Goal: Find specific page/section: Find specific page/section

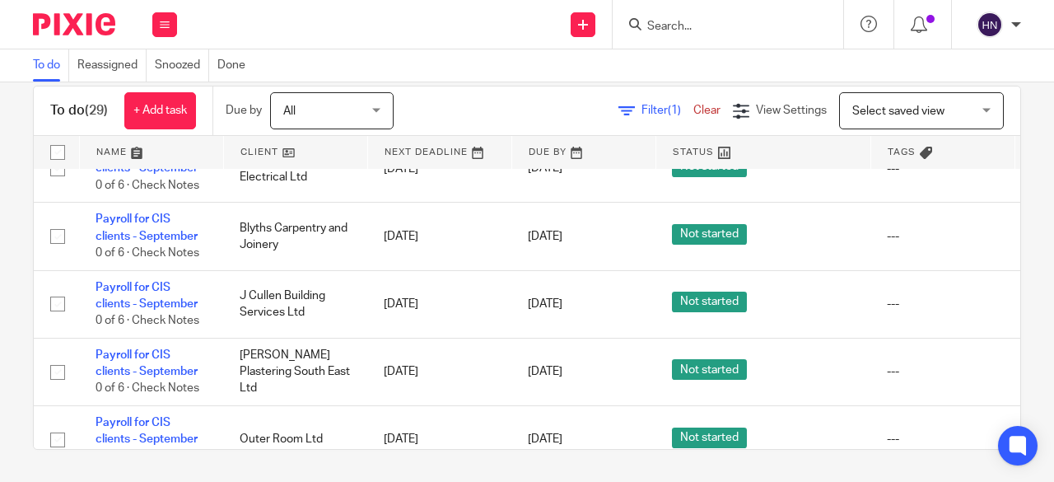
scroll to position [214, 0]
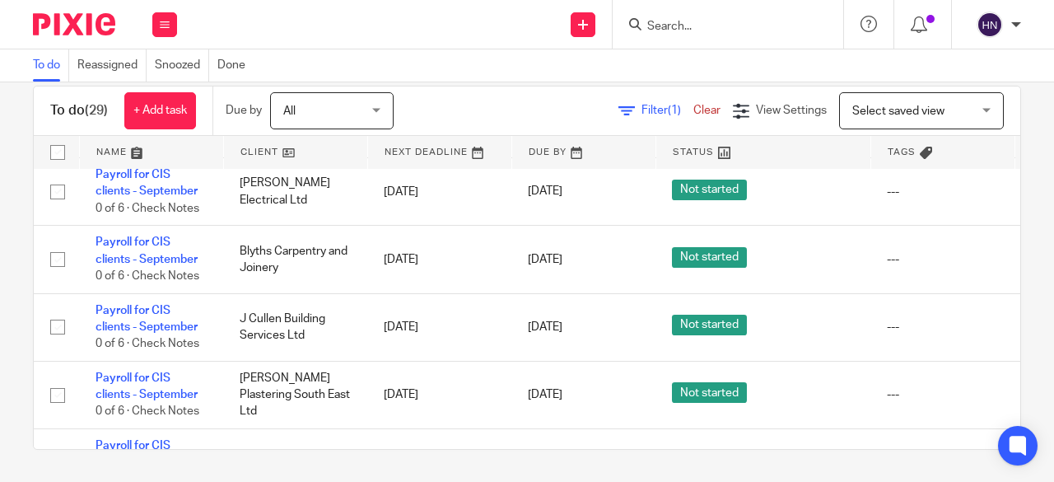
click at [701, 29] on input "Search" at bounding box center [719, 27] width 148 height 15
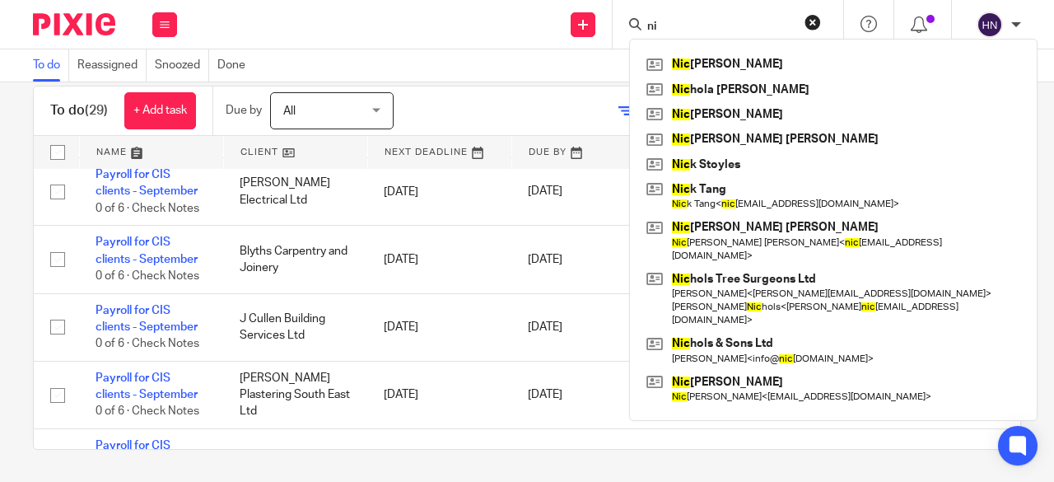
type input "n"
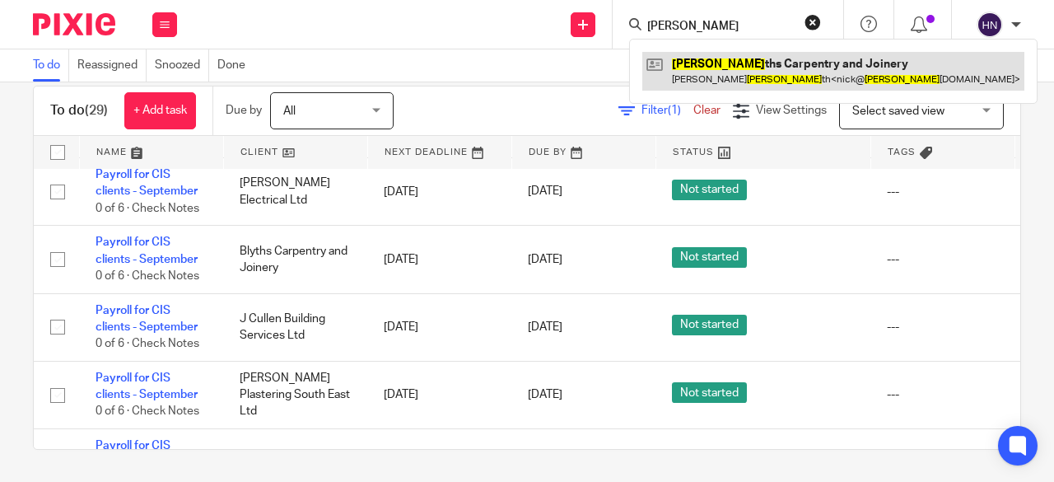
type input "bly"
click at [736, 72] on link at bounding box center [833, 71] width 382 height 38
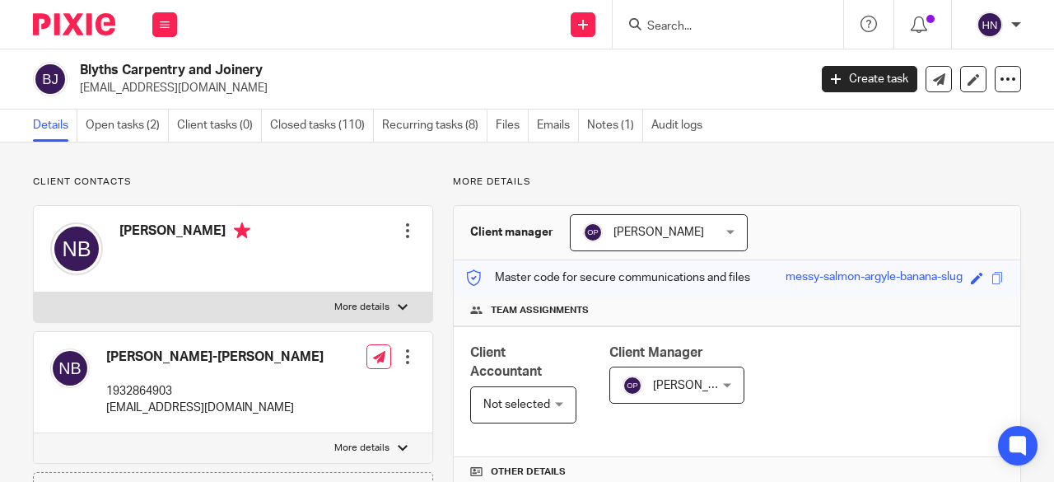
click at [664, 31] on input "Search" at bounding box center [719, 27] width 148 height 15
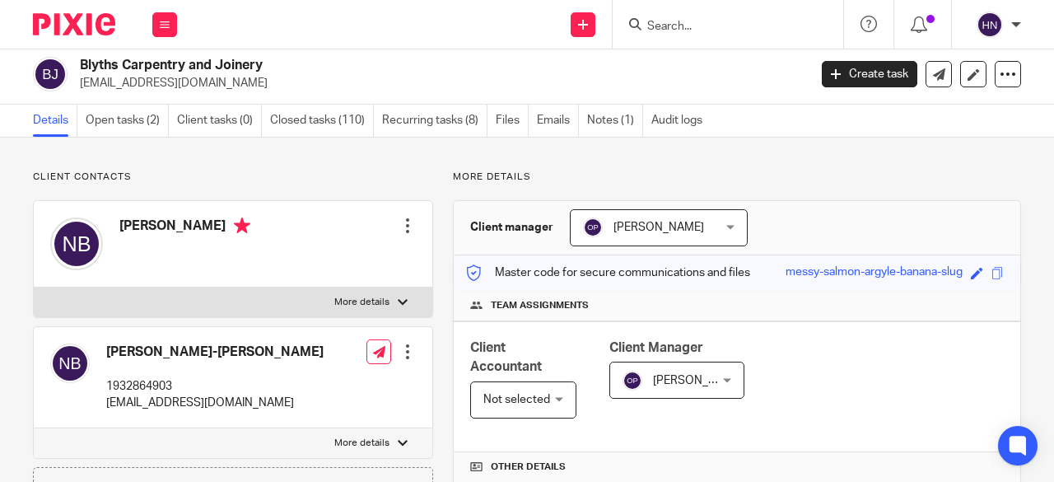
scroll to position [4, 0]
click at [159, 25] on button at bounding box center [164, 24] width 25 height 25
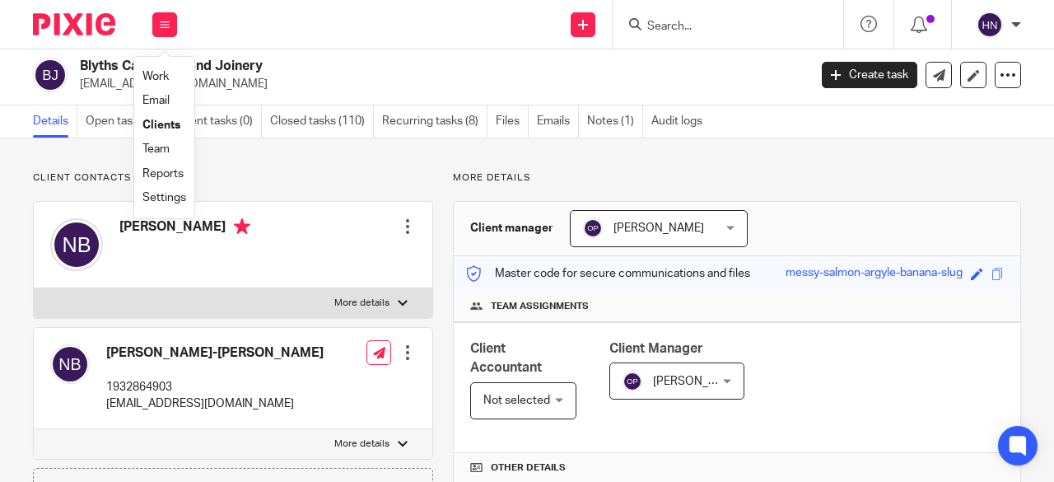
click at [165, 78] on link "Work" at bounding box center [155, 77] width 26 height 12
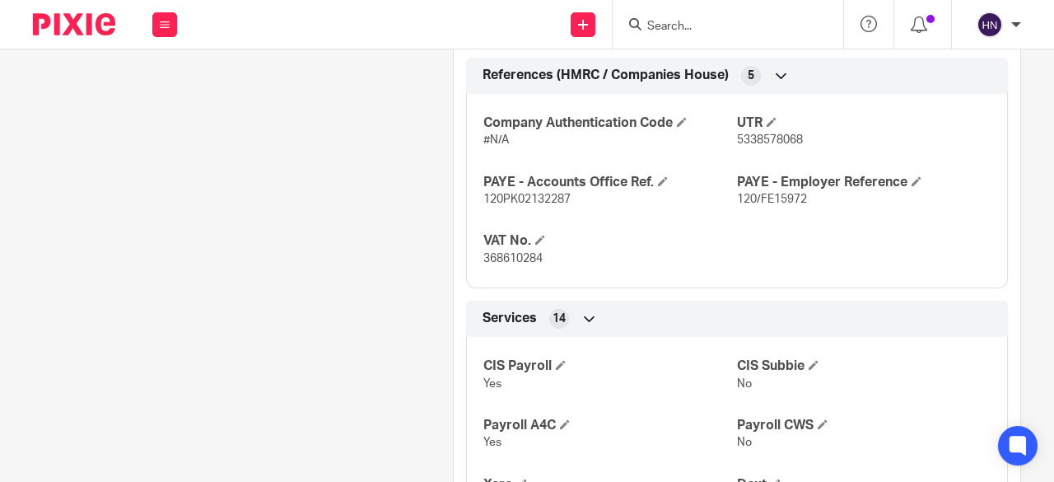
scroll to position [1187, 0]
click at [800, 241] on div "Company Authentication Code #N/A UTR 5338578068 PAYE - Accounts Office Ref. 120…" at bounding box center [737, 184] width 542 height 207
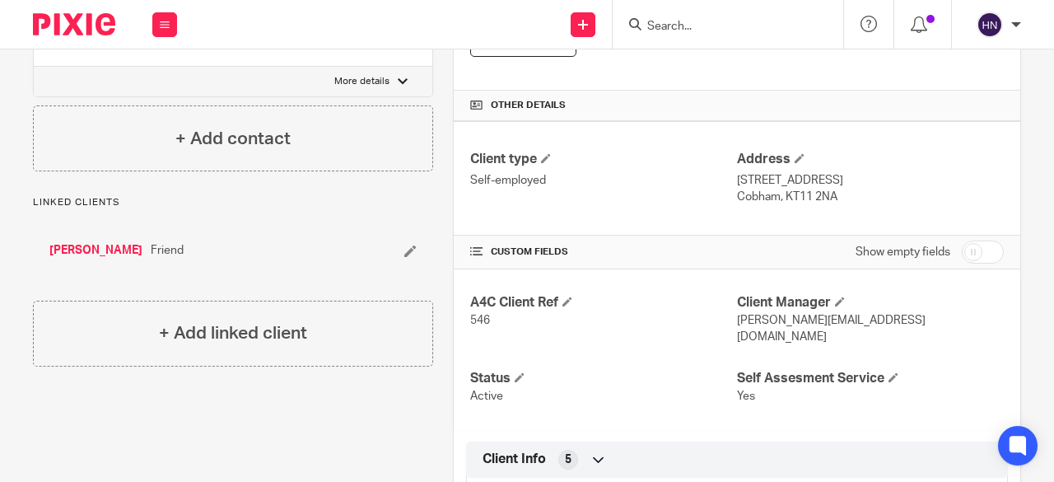
scroll to position [0, 0]
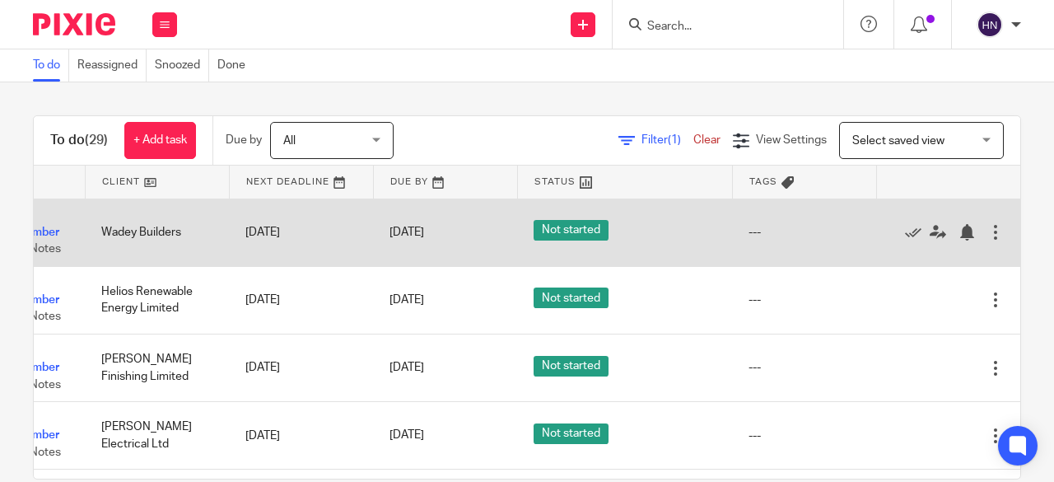
scroll to position [0, 175]
click at [905, 232] on icon at bounding box center [913, 232] width 16 height 16
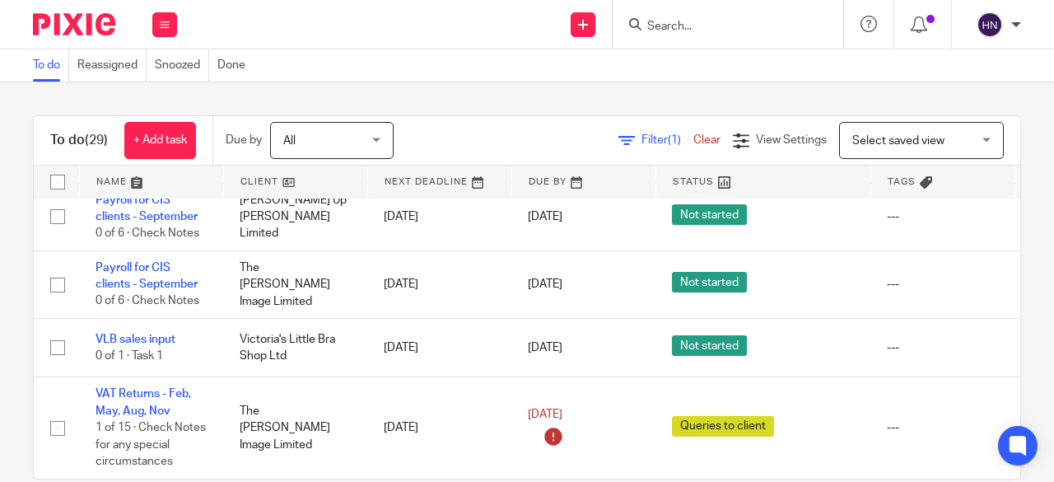
scroll to position [1534, 0]
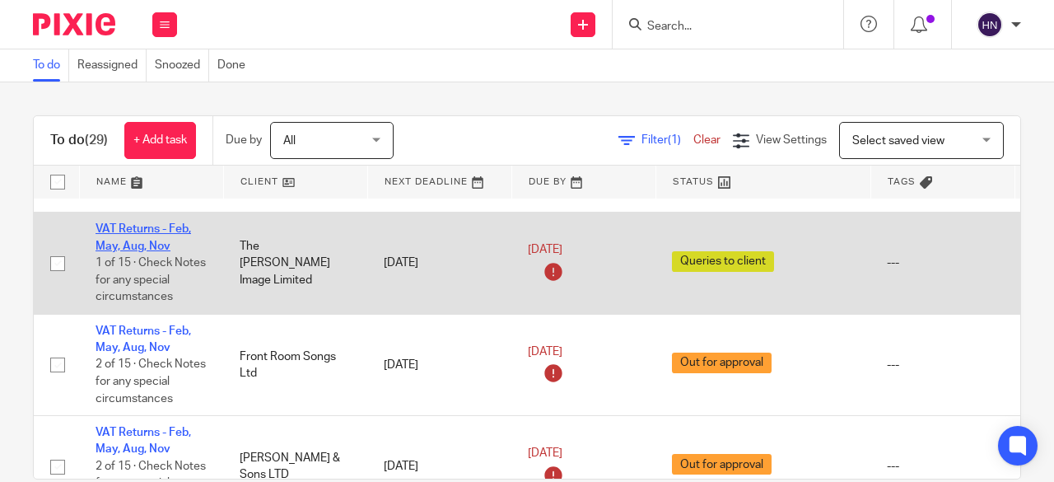
click at [140, 223] on link "VAT Returns - Feb, May, Aug, Nov" at bounding box center [142, 237] width 95 height 28
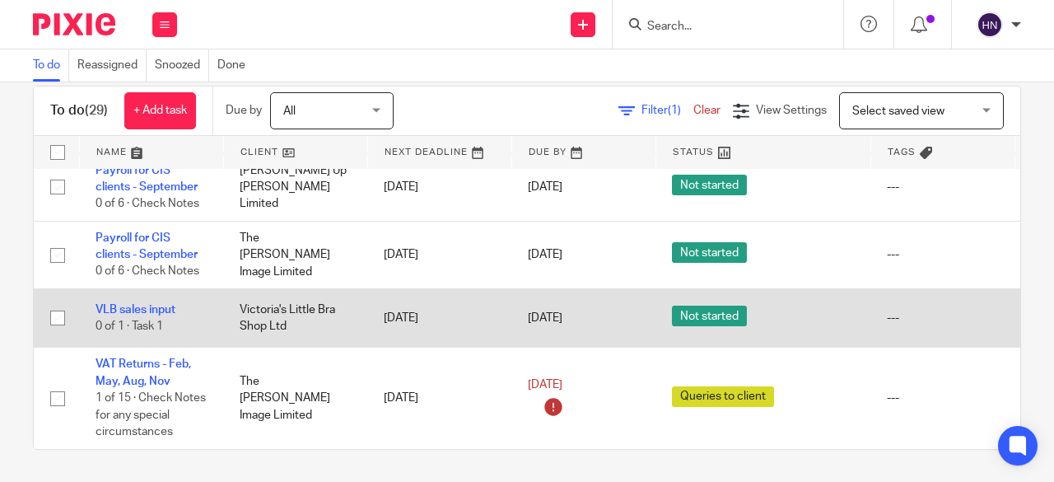
scroll to position [1369, 175]
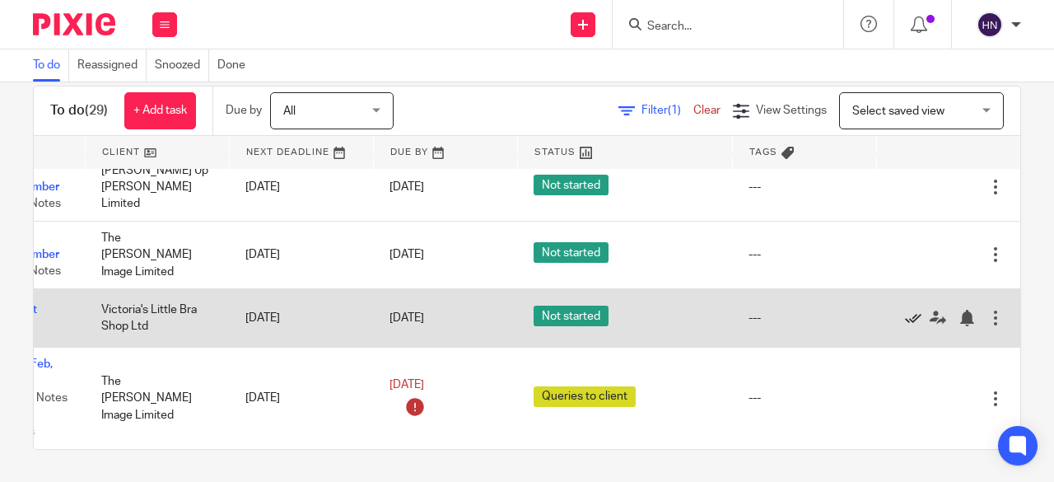
click at [905, 310] on icon at bounding box center [913, 318] width 16 height 16
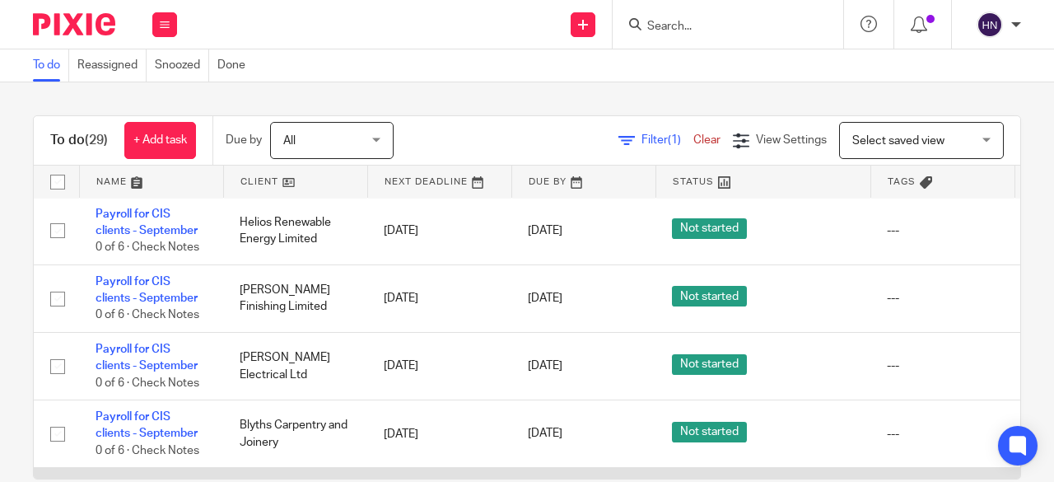
scroll to position [0, 0]
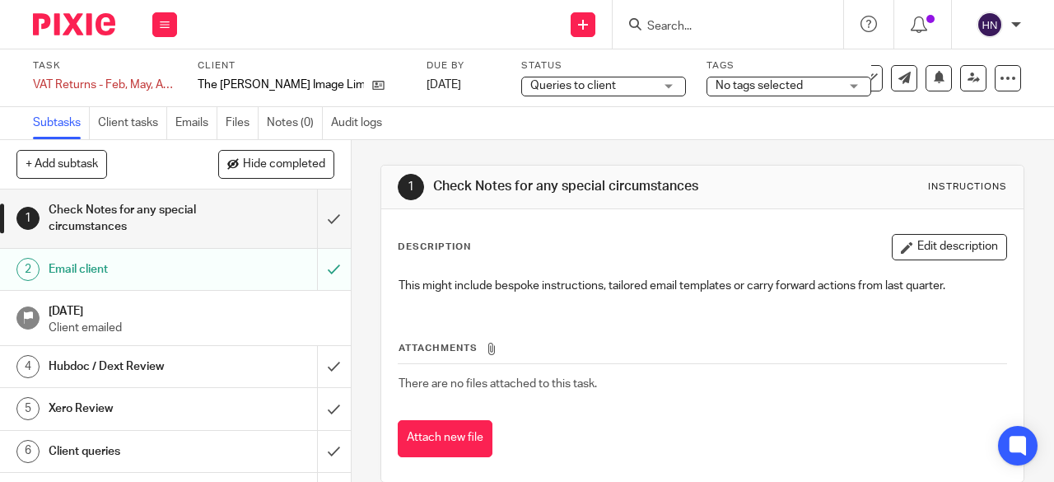
click at [567, 85] on span "Queries to client" at bounding box center [573, 86] width 86 height 12
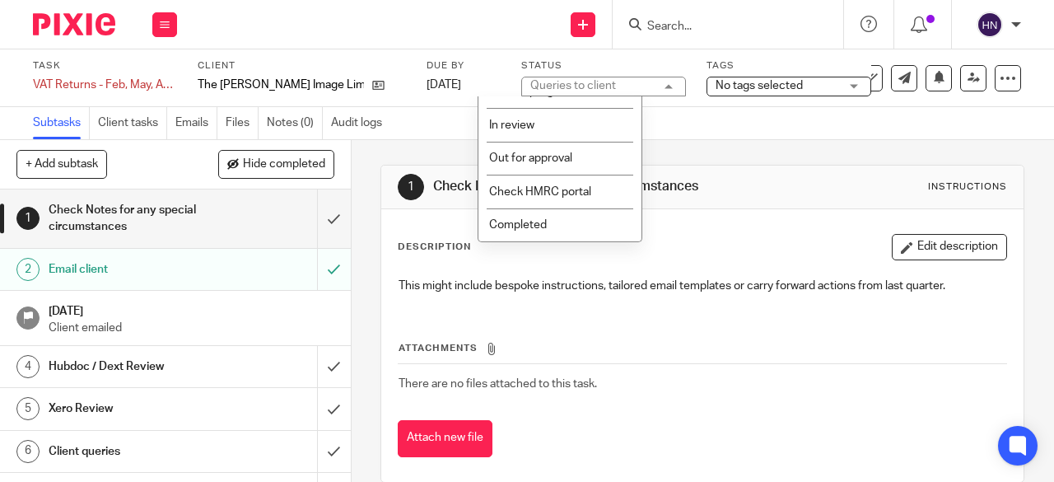
scroll to position [206, 0]
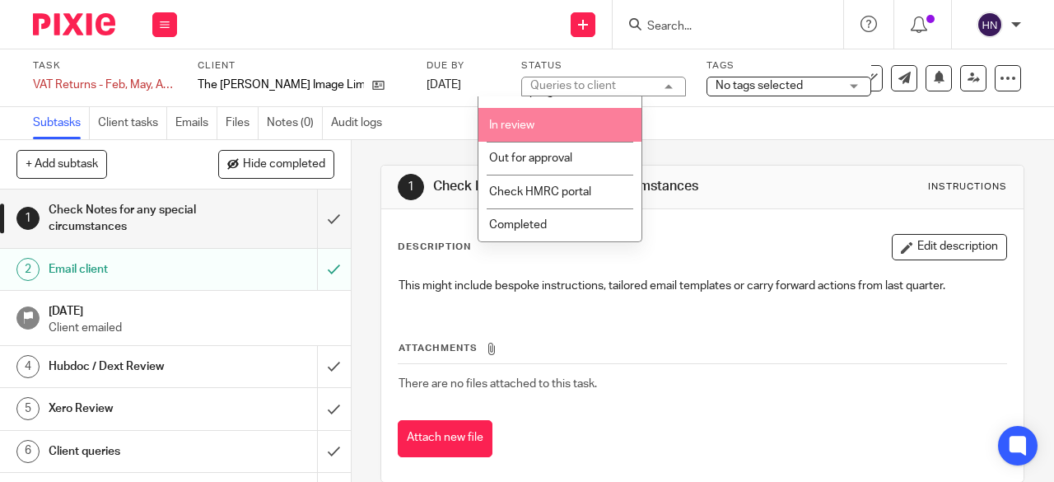
click at [543, 119] on li "In review" at bounding box center [559, 125] width 163 height 34
